Goal: Task Accomplishment & Management: Check status

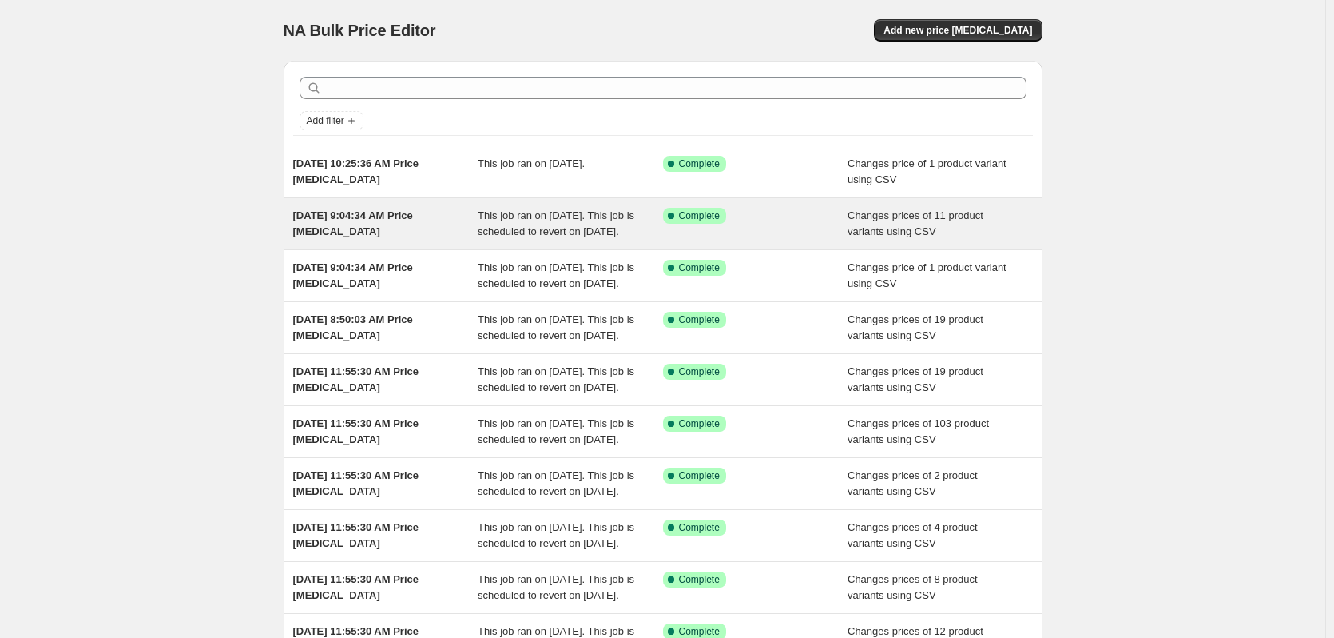
click at [610, 236] on span "This job ran on [DATE]. This job is scheduled to revert on [DATE]." at bounding box center [556, 223] width 157 height 28
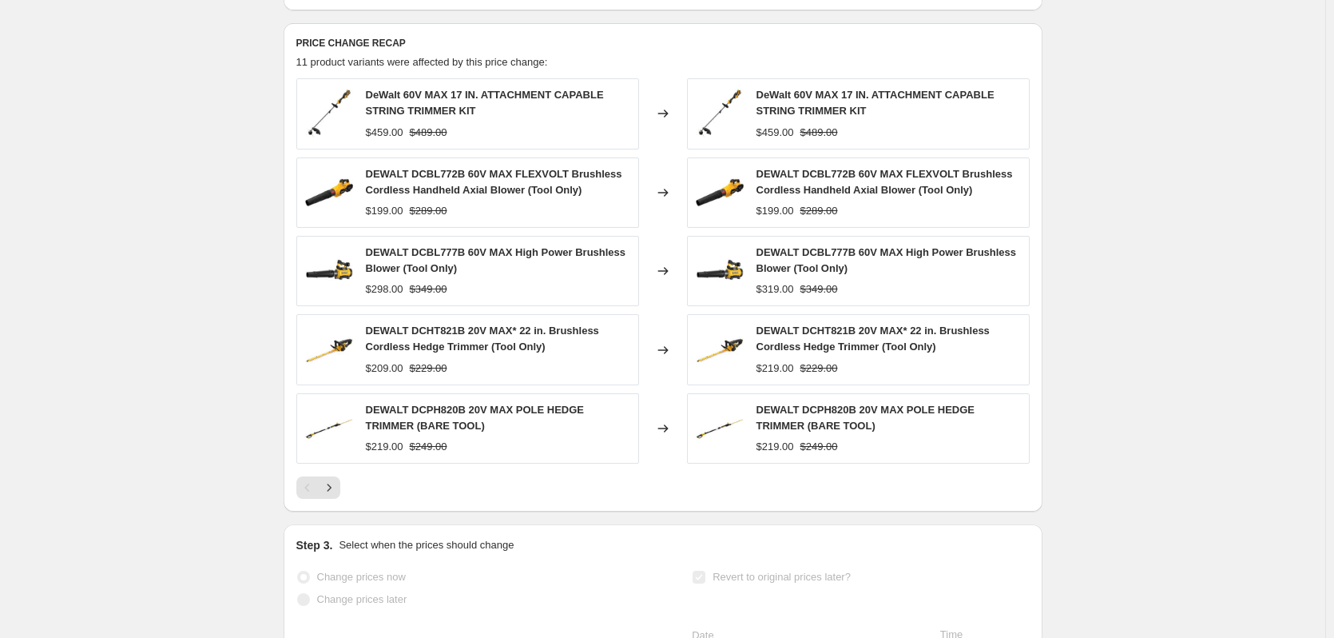
scroll to position [559, 0]
